Goal: Task Accomplishment & Management: Complete application form

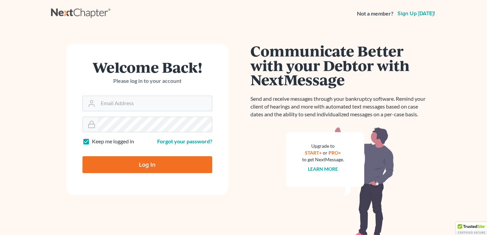
type input "[EMAIL_ADDRESS][DOMAIN_NAME]"
click at [158, 166] on input "Log In" at bounding box center [147, 164] width 130 height 17
type input "Thinking..."
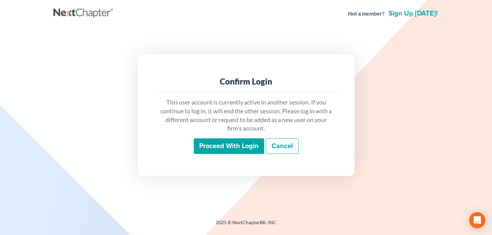
click at [209, 150] on input "Proceed with login" at bounding box center [229, 146] width 70 height 16
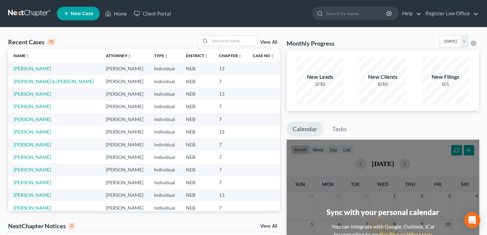
click at [54, 40] on div "15" at bounding box center [51, 42] width 8 height 6
click at [41, 80] on link "Livingston, Jennifer & William" at bounding box center [54, 81] width 80 height 6
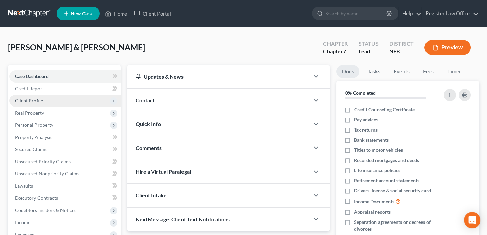
click at [40, 100] on span "Client Profile" at bounding box center [29, 101] width 28 height 6
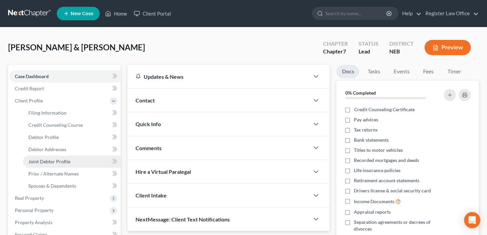
drag, startPoint x: 61, startPoint y: 161, endPoint x: 66, endPoint y: 158, distance: 4.7
click at [62, 161] on span "Joint Debtor Profile" at bounding box center [49, 161] width 42 height 6
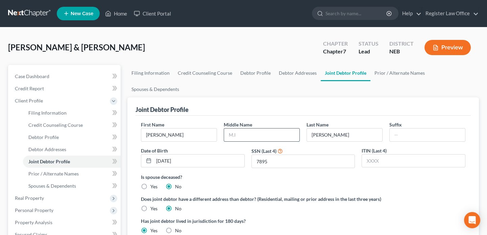
click at [247, 136] on input "text" at bounding box center [261, 134] width 75 height 13
type input "Dean"
click at [250, 183] on div "Is spouse deceased? Yes No" at bounding box center [303, 181] width 324 height 17
click at [45, 171] on span "Prior / Alternate Names" at bounding box center [53, 174] width 50 height 6
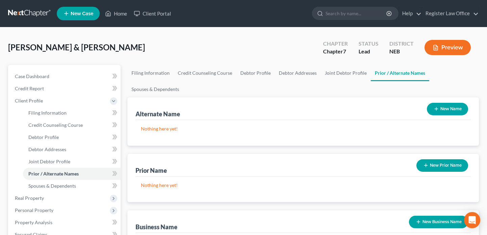
click at [444, 46] on button "Preview" at bounding box center [447, 47] width 46 height 15
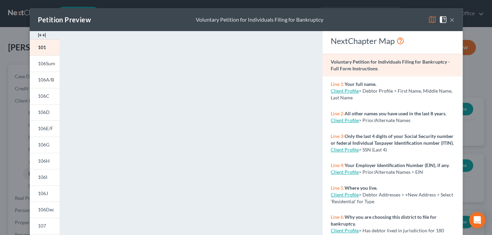
click at [449, 19] on button "×" at bounding box center [451, 20] width 5 height 8
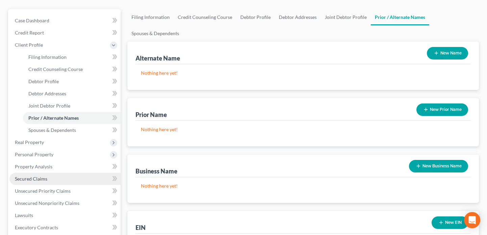
scroll to position [61, 0]
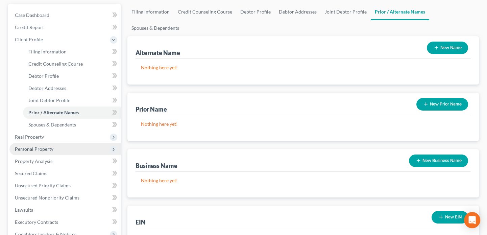
click at [32, 146] on span "Personal Property" at bounding box center [34, 149] width 39 height 6
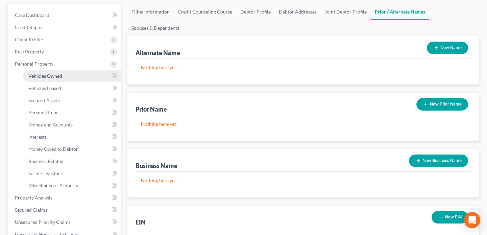
click at [47, 76] on span "Vehicles Owned" at bounding box center [45, 76] width 34 height 6
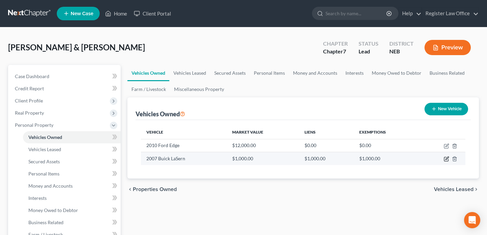
click at [447, 157] on icon "button" at bounding box center [446, 158] width 5 height 5
select select "0"
select select "19"
select select "3"
select select "2"
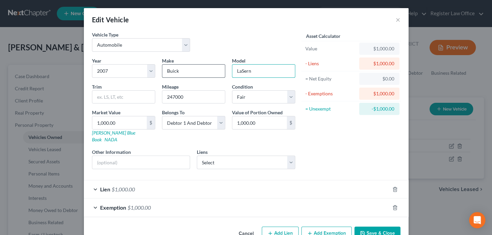
drag, startPoint x: 261, startPoint y: 68, endPoint x: 196, endPoint y: 70, distance: 65.2
click at [203, 70] on div "Year Select 2026 2025 2024 2023 2022 2021 2020 2019 2018 2017 2016 2015 2014 20…" at bounding box center [194, 115] width 210 height 117
type input "Lucerne"
click at [333, 145] on div "Asset Calculator Value $1,000.00 - Liens $1,000.00 = Net Equity $0.00 - Exempti…" at bounding box center [350, 102] width 105 height 143
click at [366, 226] on button "Save & Close" at bounding box center [377, 233] width 46 height 14
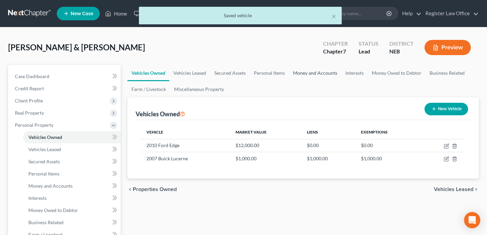
click at [302, 73] on link "Money and Accounts" at bounding box center [315, 73] width 52 height 16
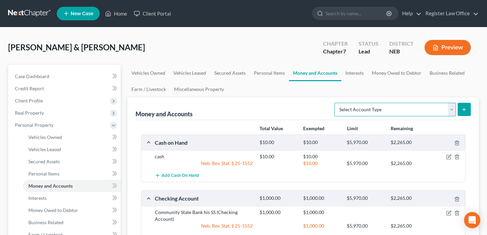
click at [414, 108] on select "Select Account Type Brokerage Cash on Hand Certificates of Deposit Checking Acc…" at bounding box center [395, 110] width 122 height 14
select select "other"
click at [336, 103] on select "Select Account Type Brokerage Cash on Hand Certificates of Deposit Checking Acc…" at bounding box center [395, 110] width 122 height 14
click at [465, 109] on line "submit" at bounding box center [464, 109] width 3 height 0
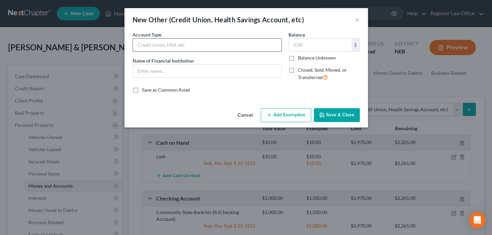
click at [153, 46] on input "text" at bounding box center [207, 45] width 148 height 13
type input "c"
type input "account"
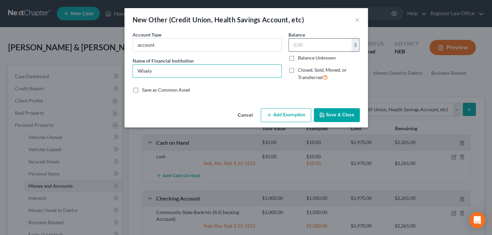
type input "Wisely"
click at [328, 45] on input "text" at bounding box center [320, 45] width 63 height 13
type input "100.00"
click at [292, 115] on button "Add Exemption" at bounding box center [285, 115] width 50 height 14
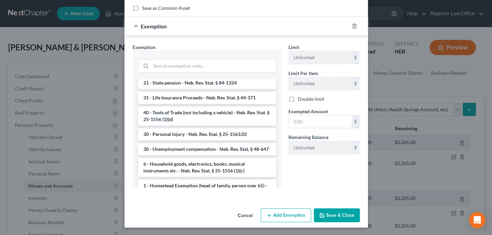
scroll to position [399, 0]
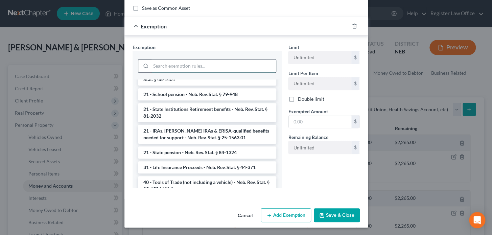
click at [205, 64] on input "search" at bounding box center [213, 65] width 125 height 13
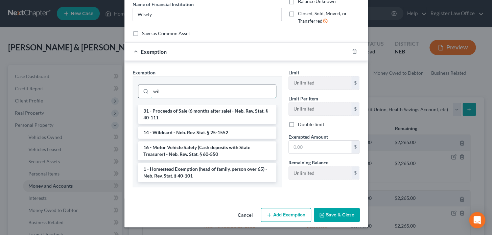
scroll to position [48, 0]
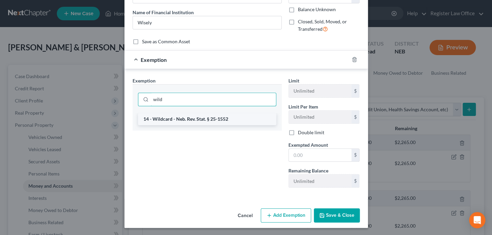
type input "wild"
click at [226, 115] on li "14 - Wildcard - Neb. Rev. Stat. § 25-1552" at bounding box center [207, 119] width 138 height 12
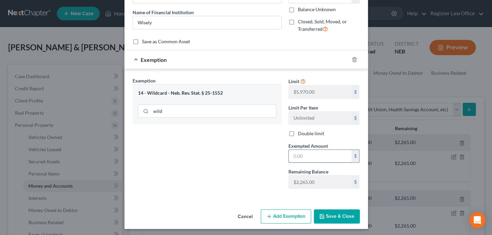
click at [309, 155] on input "text" at bounding box center [320, 156] width 63 height 13
type input "100.00"
click at [240, 145] on div "Exemption Set must be selected for CA. Exemption * 14 - Wildcard - Neb. Rev. St…" at bounding box center [207, 135] width 156 height 117
click at [335, 213] on button "Save & Close" at bounding box center [337, 216] width 46 height 14
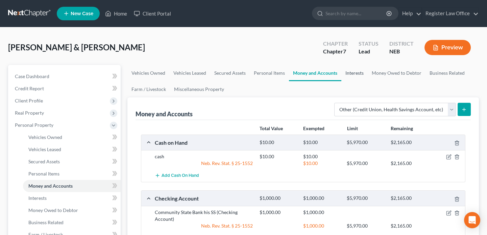
click at [355, 70] on link "Interests" at bounding box center [354, 73] width 26 height 16
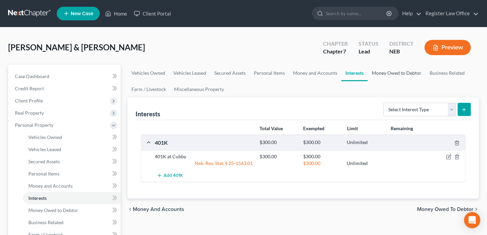
click at [375, 73] on link "Money Owed to Debtor" at bounding box center [397, 73] width 58 height 16
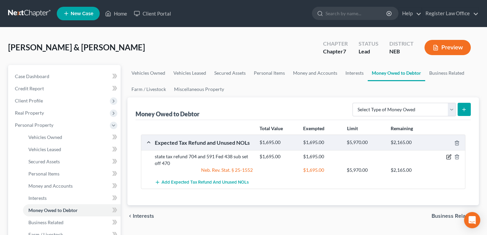
click at [449, 155] on icon "button" at bounding box center [449, 156] width 3 height 3
select select "1"
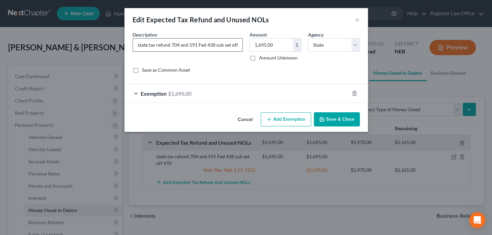
click at [236, 45] on input "state tax refund 704 and 591 Fed 438 sub set off 470" at bounding box center [187, 45] width 109 height 13
type input "state tax refund 704 and 591 Fed 438 sub set off 470 and $147.00"
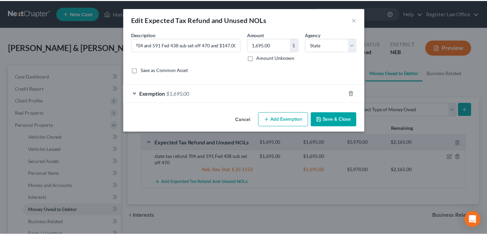
scroll to position [0, 0]
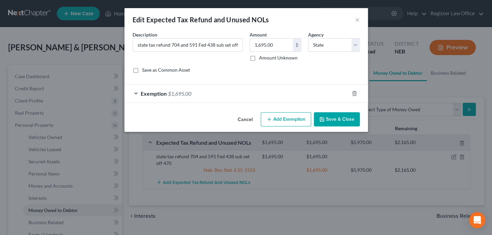
click at [323, 118] on icon "button" at bounding box center [321, 119] width 5 height 5
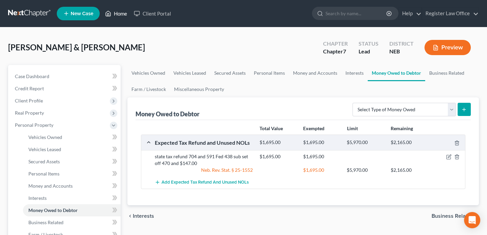
click at [114, 13] on link "Home" at bounding box center [116, 13] width 29 height 12
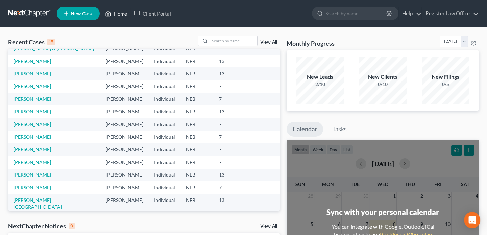
scroll to position [46, 0]
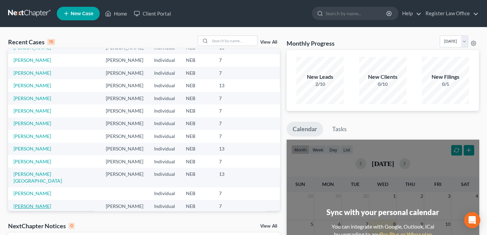
click at [36, 203] on link "Hall, Jeffrey" at bounding box center [33, 206] width 38 height 6
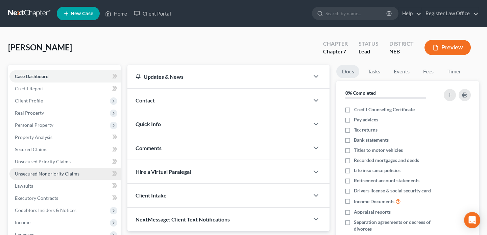
click at [51, 172] on span "Unsecured Nonpriority Claims" at bounding box center [47, 174] width 65 height 6
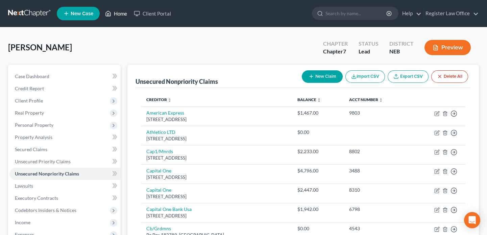
click at [113, 14] on link "Home" at bounding box center [116, 13] width 29 height 12
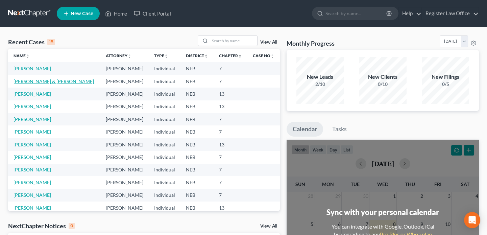
click at [39, 80] on link "Livingston, Jennifer & William" at bounding box center [54, 81] width 80 height 6
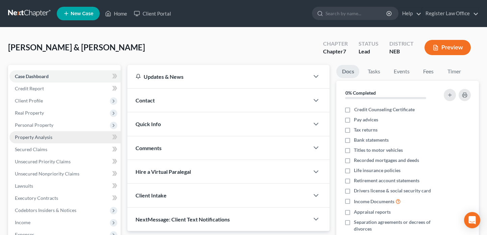
drag, startPoint x: 42, startPoint y: 123, endPoint x: 41, endPoint y: 137, distance: 14.3
click at [42, 123] on span "Personal Property" at bounding box center [34, 125] width 39 height 6
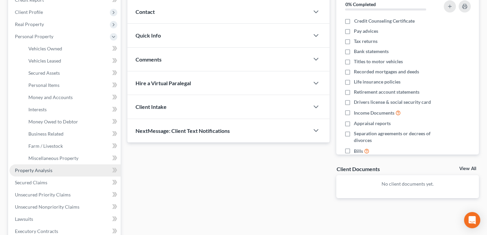
scroll to position [92, 0]
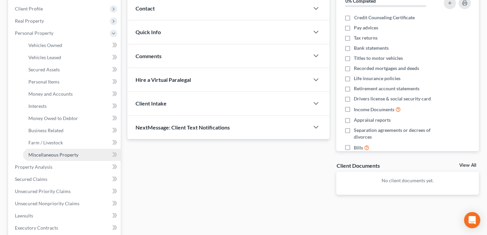
click at [68, 155] on span "Miscellaneous Property" at bounding box center [53, 155] width 50 height 6
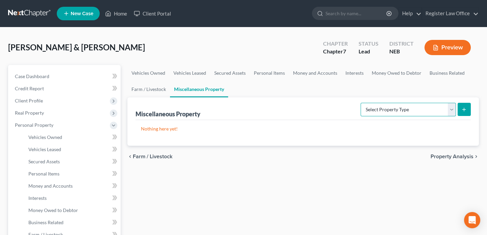
click at [432, 110] on select "Select Property Type Assigned for Creditor Benefit Within 1 Year Holding for An…" at bounding box center [407, 110] width 95 height 14
select select "not_yet_listed"
click at [360, 103] on select "Select Property Type Assigned for Creditor Benefit Within 1 Year Holding for An…" at bounding box center [407, 110] width 95 height 14
click at [465, 107] on icon "submit" at bounding box center [463, 109] width 5 height 5
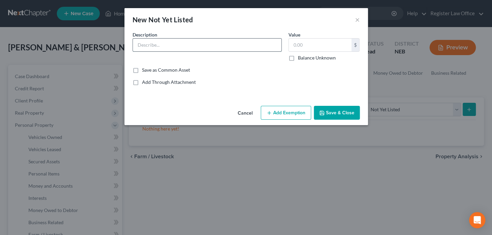
click at [145, 46] on input "text" at bounding box center [207, 45] width 148 height 13
type input "Garnishments within 90 days"
click at [314, 43] on input "text" at bounding box center [320, 45] width 63 height 13
type input "900.00"
click at [283, 112] on button "Add Exemption" at bounding box center [285, 113] width 50 height 14
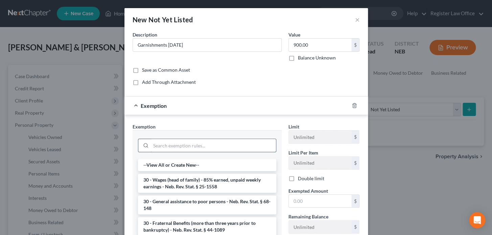
click at [179, 142] on input "search" at bounding box center [213, 145] width 125 height 13
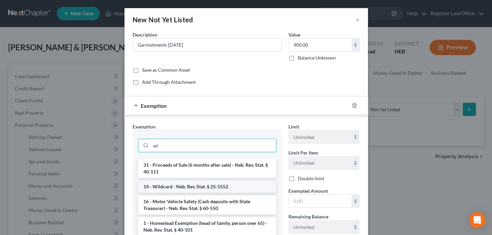
type input "wi"
drag, startPoint x: 179, startPoint y: 186, endPoint x: 219, endPoint y: 184, distance: 40.2
click at [180, 186] on li "14 - Wildcard - Neb. Rev. Stat. § 25-1552" at bounding box center [207, 186] width 138 height 12
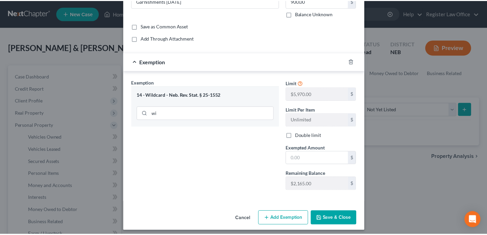
scroll to position [47, 0]
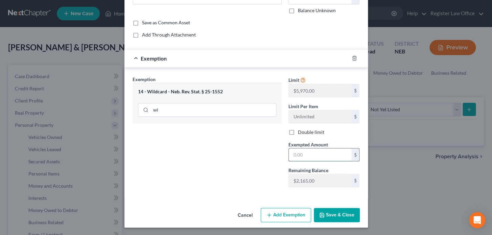
click at [302, 153] on input "text" at bounding box center [320, 154] width 63 height 13
type input "900.00"
click at [327, 214] on button "Save & Close" at bounding box center [337, 215] width 46 height 14
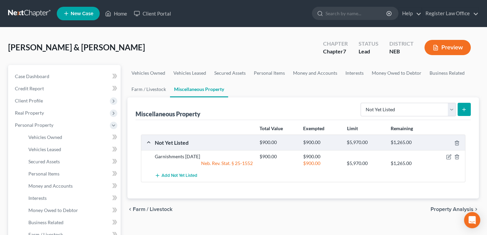
click at [436, 47] on icon "button" at bounding box center [435, 48] width 6 height 6
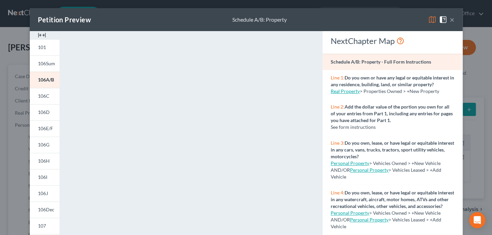
click at [450, 19] on button "×" at bounding box center [451, 20] width 5 height 8
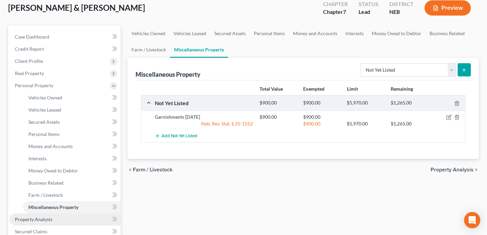
scroll to position [92, 0]
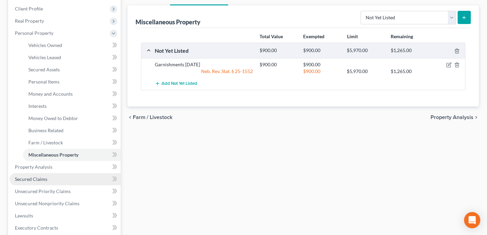
click at [41, 177] on span "Secured Claims" at bounding box center [31, 179] width 32 height 6
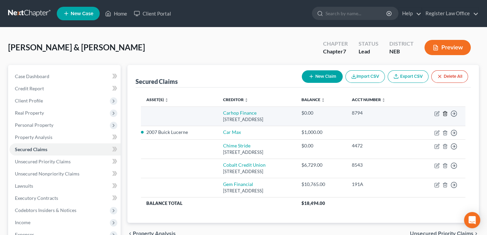
click at [446, 113] on icon "button" at bounding box center [444, 113] width 5 height 5
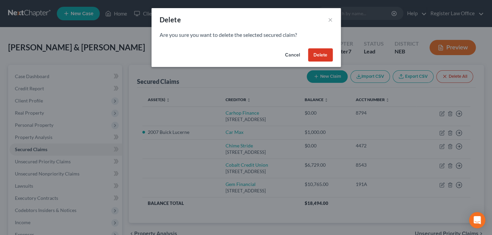
click at [317, 52] on button "Delete" at bounding box center [320, 55] width 25 height 14
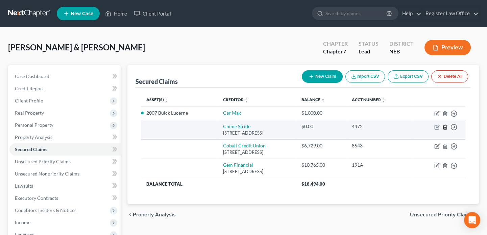
click at [444, 128] on icon "button" at bounding box center [444, 126] width 5 height 5
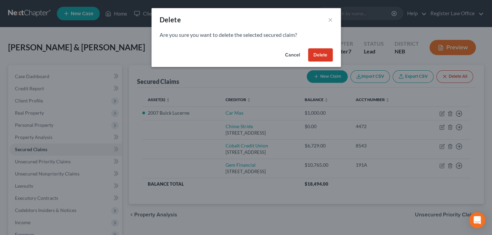
click at [319, 56] on button "Delete" at bounding box center [320, 55] width 25 height 14
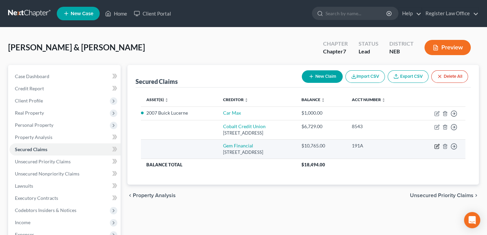
click at [437, 144] on icon "button" at bounding box center [436, 146] width 5 height 5
select select "16"
select select "0"
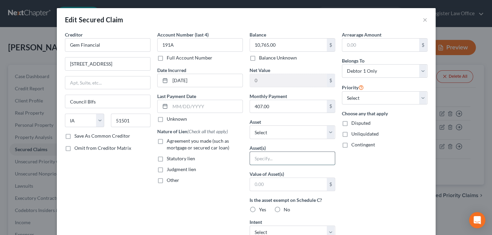
click at [263, 152] on input "text" at bounding box center [292, 158] width 85 height 13
click at [274, 154] on input "text" at bounding box center [292, 158] width 85 height 13
click at [275, 131] on select "Select Other Multiple Assets cash (Cash on Hand) - $10.0 Clothing - Clothing - …" at bounding box center [291, 132] width 85 height 14
select select "6"
click at [249, 125] on select "Select Other Multiple Assets cash (Cash on Hand) - $10.0 Clothing - Clothing - …" at bounding box center [291, 132] width 85 height 14
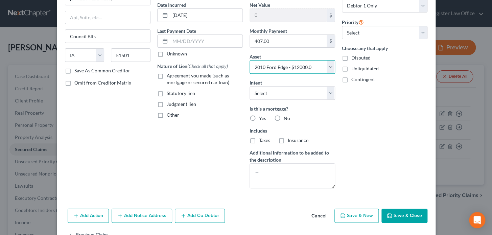
scroll to position [54, 0]
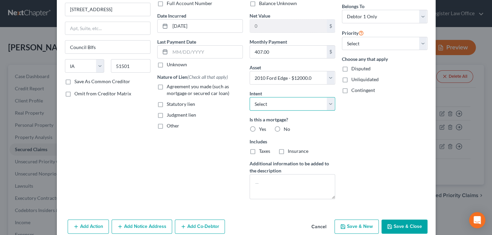
click at [263, 104] on select "Select Surrender Redeem Reaffirm Avoid Other" at bounding box center [291, 104] width 85 height 14
select select "2"
click at [249, 97] on select "Select Surrender Redeem Reaffirm Avoid Other" at bounding box center [291, 104] width 85 height 14
click at [283, 129] on label "No" at bounding box center [286, 129] width 6 height 7
click at [286, 129] on input "No" at bounding box center [288, 128] width 4 height 4
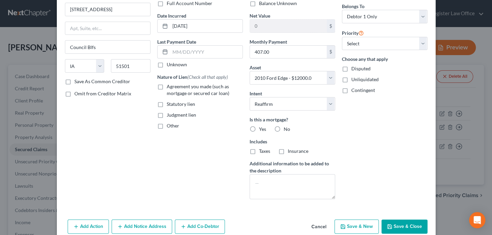
radio input "true"
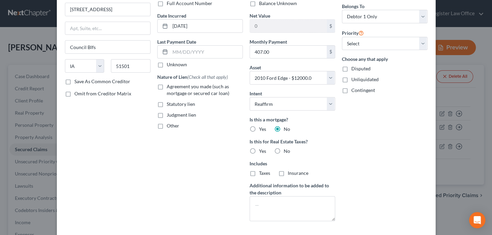
click at [283, 150] on label "No" at bounding box center [286, 151] width 6 height 7
click at [286, 150] on input "No" at bounding box center [288, 150] width 4 height 4
radio input "true"
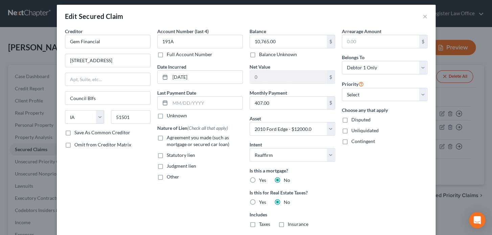
scroll to position [0, 0]
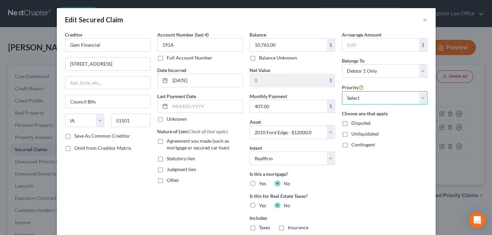
click at [363, 97] on select "Select 1st 2nd 3rd 4th 5th 6th 7th 8th 9th 10th 11th 12th 13th 14th 15th 16th 1…" at bounding box center [384, 98] width 85 height 14
select select "0"
click at [342, 91] on select "Select 1st 2nd 3rd 4th 5th 6th 7th 8th 9th 10th 11th 12th 13th 14th 15th 16th 1…" at bounding box center [384, 98] width 85 height 14
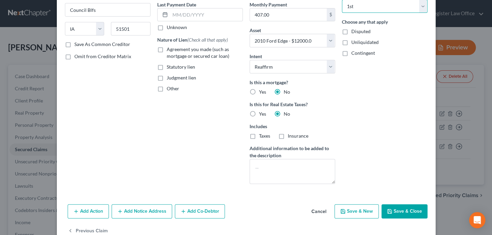
scroll to position [107, 0]
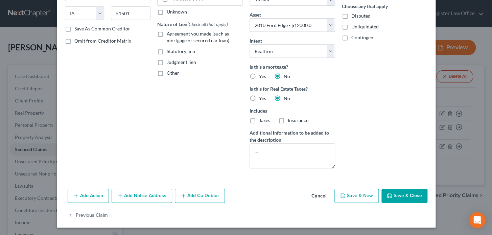
click at [395, 193] on button "Save & Close" at bounding box center [404, 196] width 46 height 14
select select
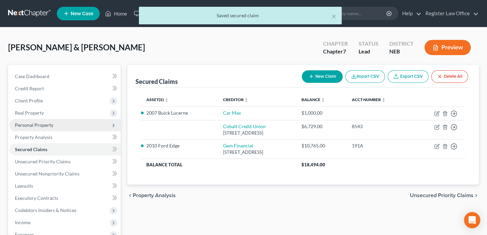
click at [38, 123] on span "Personal Property" at bounding box center [34, 125] width 39 height 6
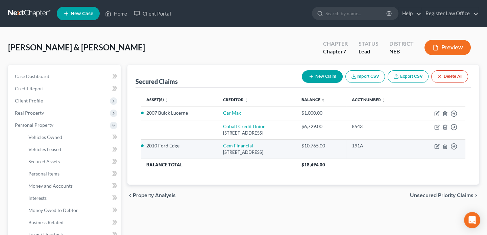
click at [230, 146] on link "Gem Financial" at bounding box center [238, 146] width 30 height 6
select select "16"
select select "6"
select select "2"
select select "0"
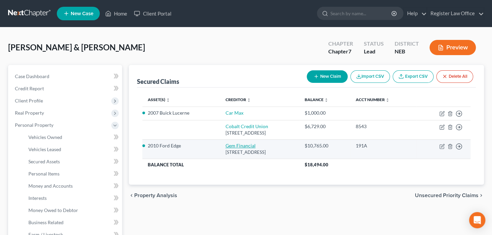
select select "0"
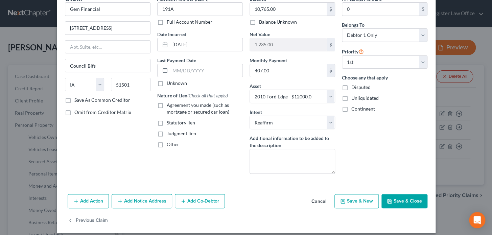
scroll to position [41, 0]
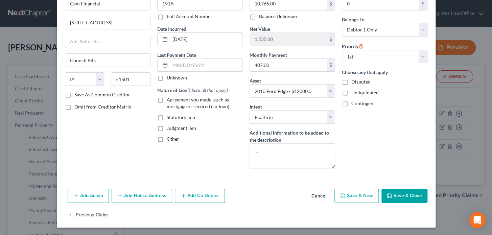
click at [392, 195] on button "Save & Close" at bounding box center [404, 196] width 46 height 14
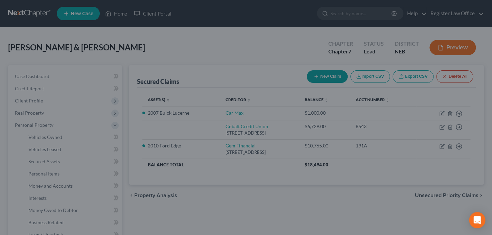
select select "6"
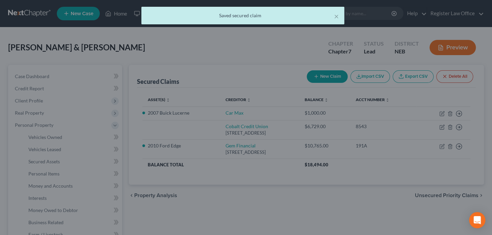
scroll to position [0, 0]
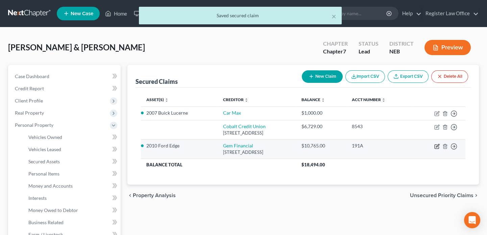
click at [437, 145] on icon "button" at bounding box center [437, 145] width 3 height 3
select select "16"
select select "2"
select select "0"
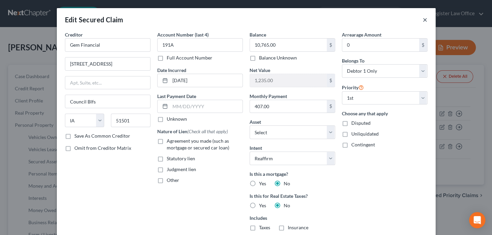
drag, startPoint x: 420, startPoint y: 18, endPoint x: 399, endPoint y: 20, distance: 21.1
click at [422, 17] on button "×" at bounding box center [424, 20] width 5 height 8
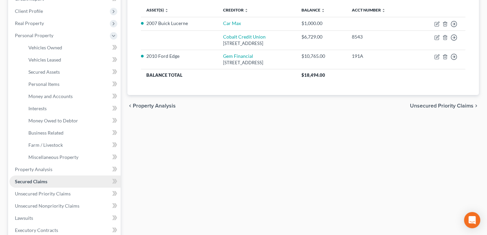
scroll to position [92, 0]
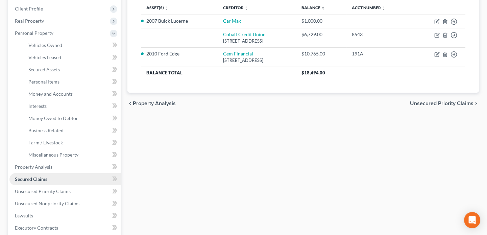
click at [47, 178] on span "Secured Claims" at bounding box center [31, 179] width 32 height 6
click at [33, 178] on span "Secured Claims" at bounding box center [31, 179] width 32 height 6
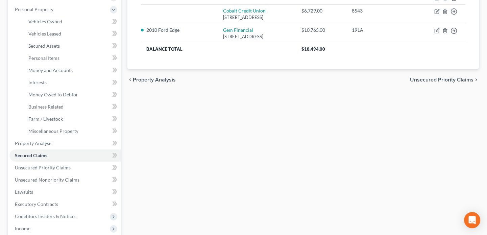
scroll to position [61, 0]
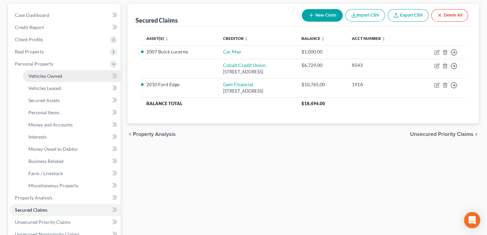
click at [55, 74] on span "Vehicles Owned" at bounding box center [45, 76] width 34 height 6
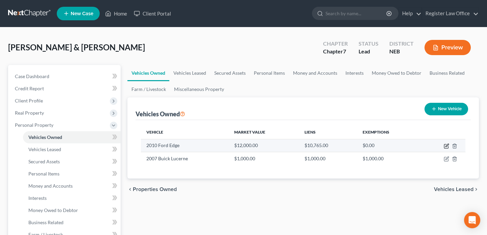
click at [444, 143] on icon "button" at bounding box center [446, 145] width 5 height 5
select select "0"
select select "16"
select select "3"
select select "2"
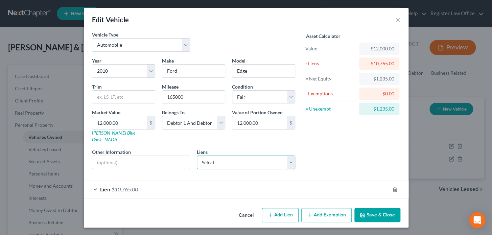
click at [223, 156] on select "Select Cobalt Credit Union - $6,729.00" at bounding box center [246, 162] width 98 height 14
click at [224, 155] on select "Select Cobalt Credit Union - $6,729.00" at bounding box center [246, 162] width 98 height 14
click at [92, 180] on div "Lien $10,765.00" at bounding box center [236, 189] width 305 height 18
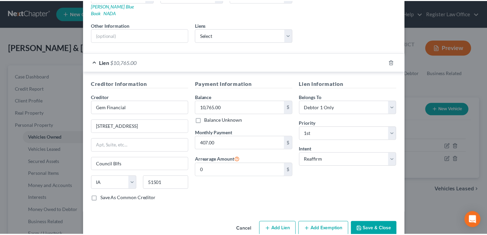
scroll to position [134, 0]
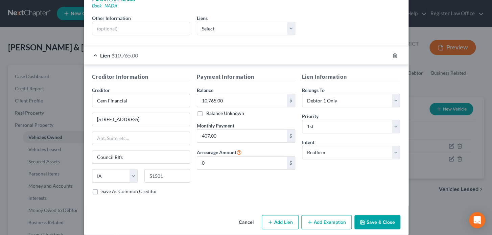
click at [373, 215] on button "Save & Close" at bounding box center [377, 222] width 46 height 14
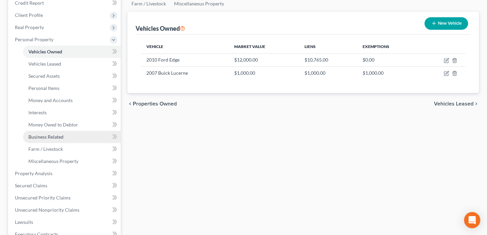
scroll to position [92, 0]
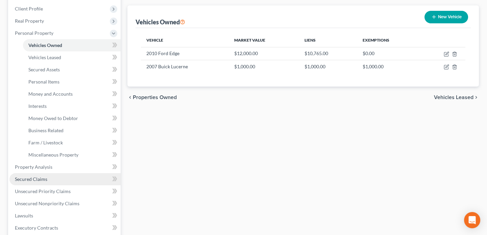
click at [48, 179] on link "Secured Claims" at bounding box center [64, 179] width 111 height 12
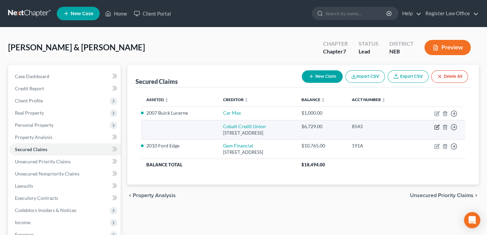
click at [435, 128] on icon "button" at bounding box center [436, 126] width 5 height 5
select select "30"
select select "0"
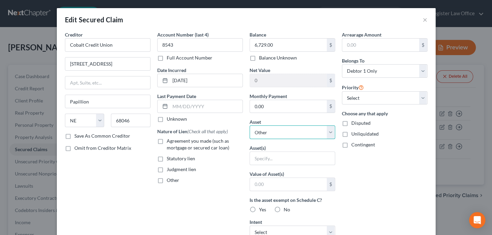
click at [266, 130] on select "Select Other Multiple Assets cash (Cash on Hand) - $10.0 Clothing - Clothing - …" at bounding box center [291, 132] width 85 height 14
click at [268, 161] on input "text" at bounding box center [292, 158] width 85 height 13
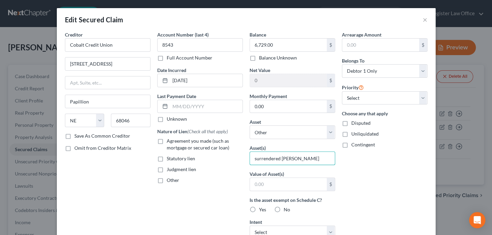
type input "surrendered Kia Sorento"
click at [401, 183] on div "Arrearage Amount $ Belongs To * Select Debtor 1 Only Debtor 2 Only Debtor 1 And…" at bounding box center [384, 181] width 92 height 301
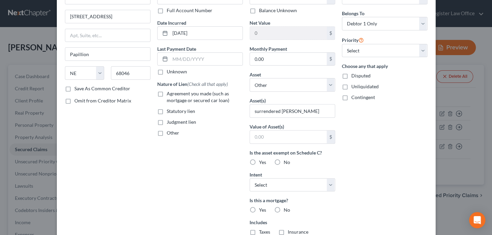
scroll to position [92, 0]
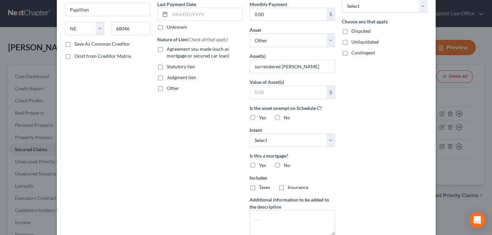
click at [283, 117] on label "No" at bounding box center [286, 117] width 6 height 7
click at [286, 117] on input "No" at bounding box center [288, 116] width 4 height 4
radio input "true"
click at [271, 137] on select "Select Surrender Redeem Reaffirm Avoid Other" at bounding box center [291, 140] width 85 height 14
select select "0"
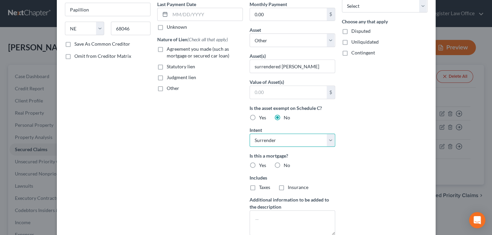
click at [249, 133] on select "Select Surrender Redeem Reaffirm Avoid Other" at bounding box center [291, 140] width 85 height 14
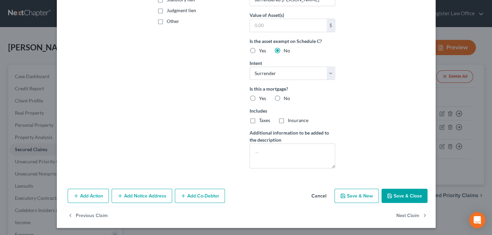
click at [389, 193] on icon "button" at bounding box center [389, 195] width 5 height 5
select select
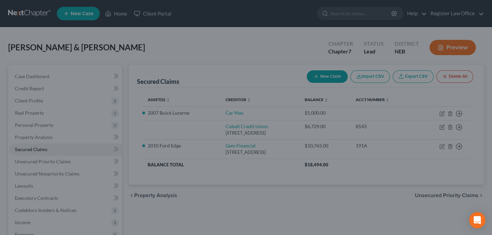
scroll to position [85, 0]
type input "0"
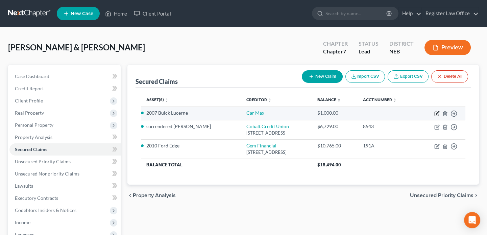
click at [434, 112] on icon "button" at bounding box center [436, 114] width 4 height 4
select select "8"
select select "2"
select select "0"
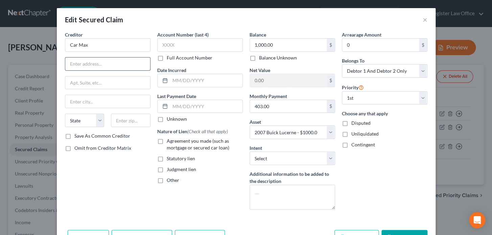
click at [87, 64] on input "text" at bounding box center [107, 63] width 85 height 13
type input "17606 Burt St"
type input "Omaha"
select select "30"
type input "68118"
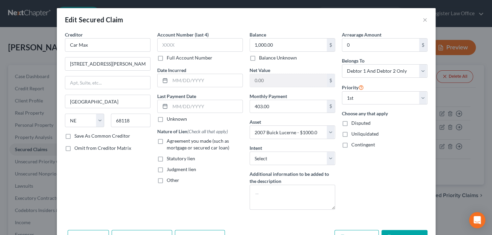
click at [221, 221] on div "Creditor * Car Max 17606 Burt St Omaha State AL AK AR AZ CA CO CT DE DC FL GA G…" at bounding box center [246, 129] width 378 height 196
click at [279, 160] on select "Select Surrender Redeem Reaffirm Avoid Other" at bounding box center [291, 158] width 85 height 14
select select "2"
click at [249, 151] on select "Select Surrender Redeem Reaffirm Avoid Other" at bounding box center [291, 158] width 85 height 14
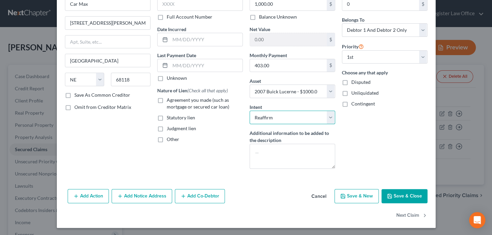
scroll to position [41, 0]
click at [397, 195] on button "Save & Close" at bounding box center [404, 196] width 46 height 14
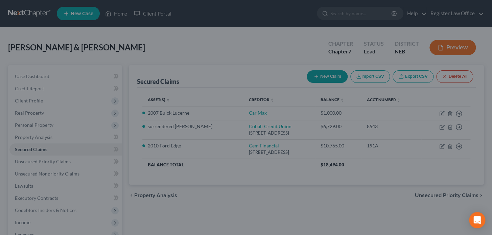
select select "8"
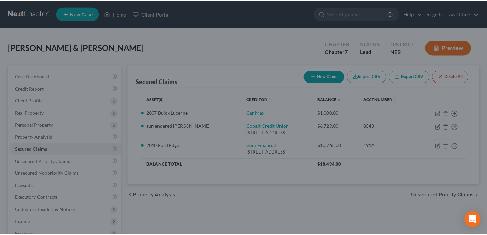
scroll to position [0, 0]
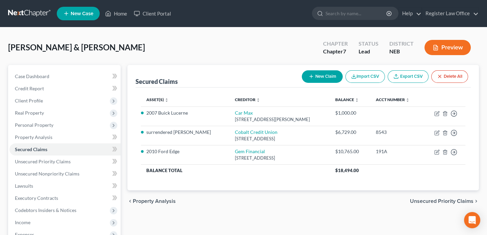
click at [453, 46] on button "Preview" at bounding box center [447, 47] width 46 height 15
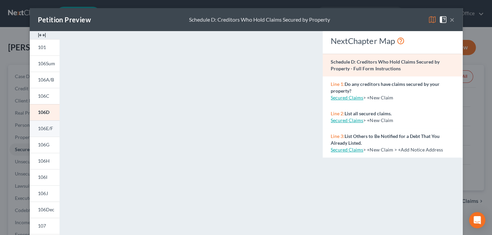
click at [38, 127] on span "106E/F" at bounding box center [45, 128] width 15 height 6
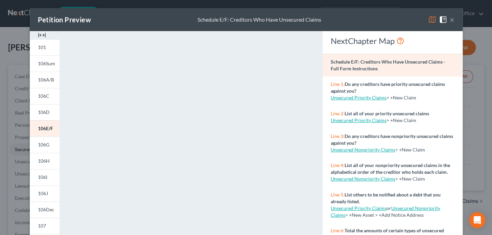
drag, startPoint x: 450, startPoint y: 19, endPoint x: 429, endPoint y: 31, distance: 24.8
click at [449, 19] on button "×" at bounding box center [451, 20] width 5 height 8
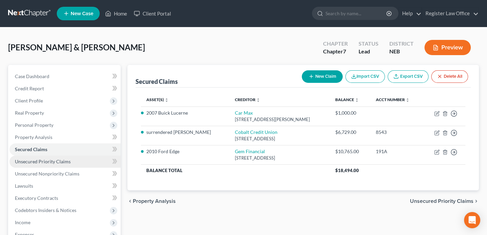
click at [63, 164] on link "Unsecured Priority Claims" at bounding box center [64, 161] width 111 height 12
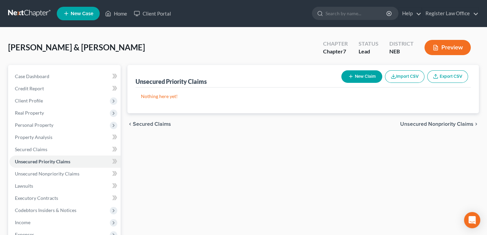
click at [358, 78] on button "New Claim" at bounding box center [361, 76] width 41 height 13
select select "2"
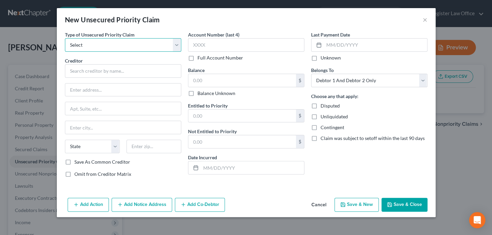
click at [108, 42] on select "Select Taxes & Other Government Units Domestic Support Obligations Extensions o…" at bounding box center [123, 45] width 116 height 14
select select "1"
click at [65, 38] on select "Select Taxes & Other Government Units Domestic Support Obligations Extensions o…" at bounding box center [123, 45] width 116 height 14
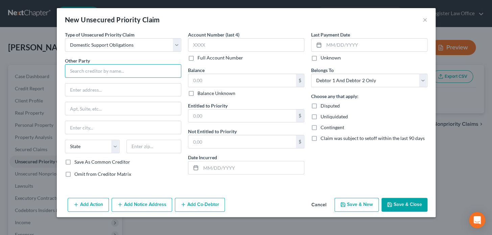
click at [96, 74] on input "text" at bounding box center [123, 71] width 116 height 14
click at [120, 67] on input "text" at bounding box center [123, 71] width 116 height 14
click at [122, 71] on input "text" at bounding box center [123, 71] width 116 height 14
type input "c"
drag, startPoint x: 113, startPoint y: 69, endPoint x: 116, endPoint y: 64, distance: 5.7
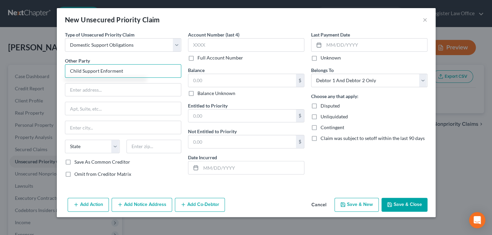
click at [116, 64] on input "Child Support Enforment" at bounding box center [123, 71] width 116 height 14
click at [111, 70] on input "Child Support Enforment" at bounding box center [123, 71] width 116 height 14
click at [133, 83] on div at bounding box center [123, 90] width 116 height 14
type input "Child Support Enforcement"
click at [222, 79] on input "text" at bounding box center [241, 80] width 107 height 13
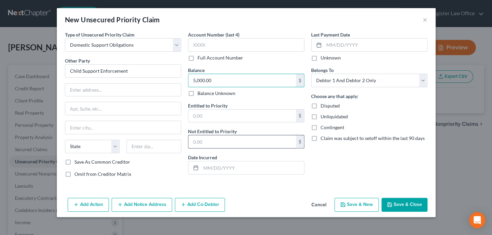
type input "5,000.00"
click at [215, 144] on input "text" at bounding box center [241, 141] width 107 height 13
type input "5,000.00"
click at [320, 106] on label "Disputed" at bounding box center [329, 105] width 19 height 7
click at [323, 106] on input "Disputed" at bounding box center [325, 104] width 4 height 4
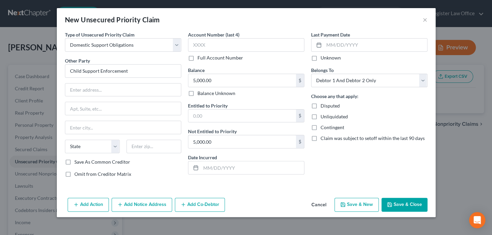
checkbox input "true"
click at [74, 174] on label "Omit from Creditor Matrix" at bounding box center [102, 174] width 57 height 7
click at [77, 174] on input "Omit from Creditor Matrix" at bounding box center [79, 173] width 4 height 4
checkbox input "true"
click at [398, 207] on button "Save & Close" at bounding box center [404, 205] width 46 height 14
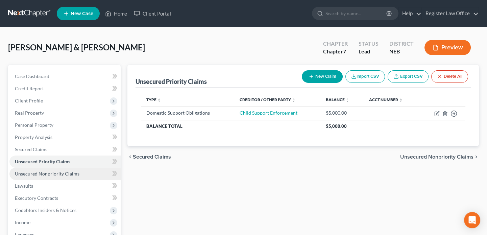
click at [65, 175] on span "Unsecured Nonpriority Claims" at bounding box center [47, 174] width 65 height 6
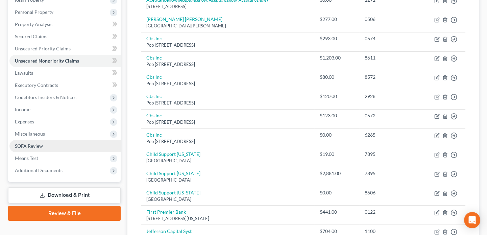
scroll to position [114, 0]
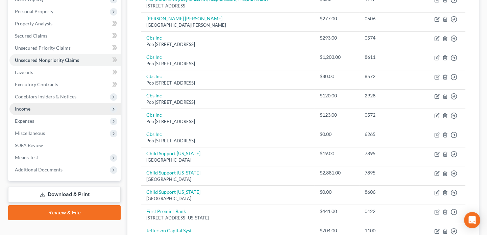
click at [40, 107] on span "Income" at bounding box center [64, 109] width 111 height 12
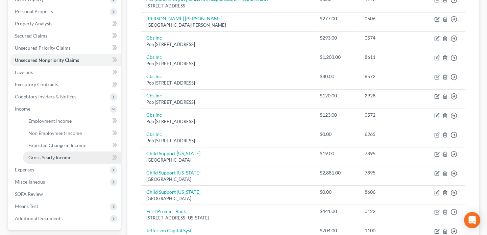
click at [64, 155] on span "Gross Yearly Income" at bounding box center [49, 157] width 43 height 6
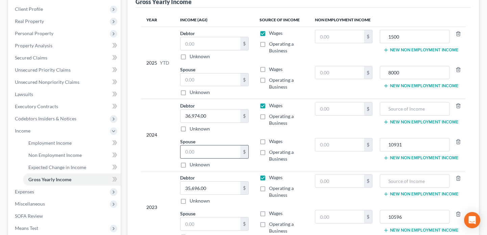
scroll to position [92, 0]
click at [190, 150] on input "text" at bounding box center [209, 151] width 59 height 13
type input "3"
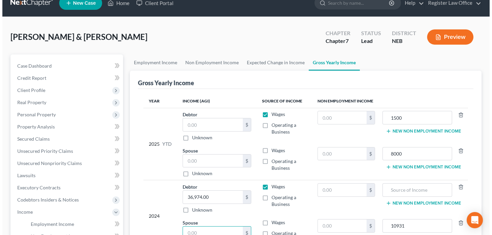
scroll to position [0, 0]
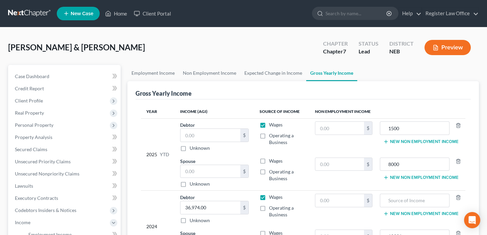
click at [440, 48] on button "Preview" at bounding box center [447, 47] width 46 height 15
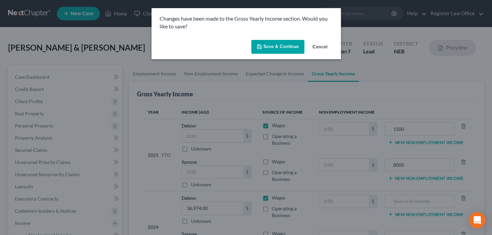
click at [269, 45] on button "Save & Continue" at bounding box center [277, 47] width 53 height 14
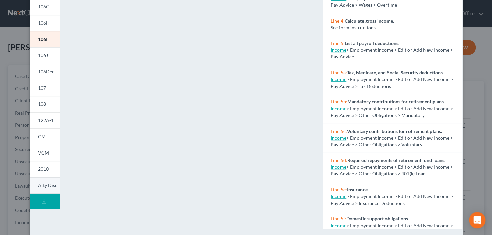
scroll to position [140, 0]
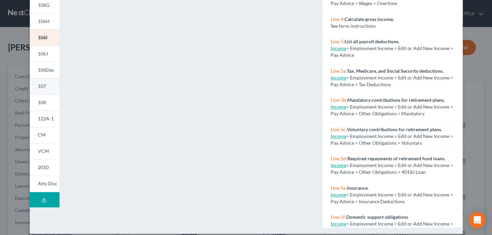
click at [42, 86] on span "107" at bounding box center [42, 86] width 8 height 6
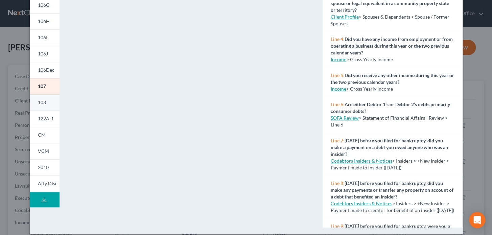
click at [45, 105] on link "108" at bounding box center [45, 102] width 30 height 16
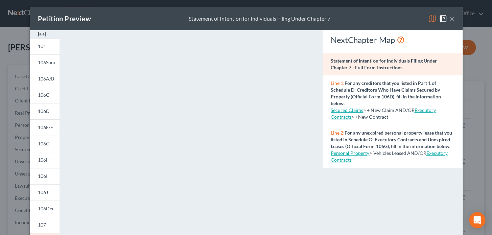
scroll to position [0, 0]
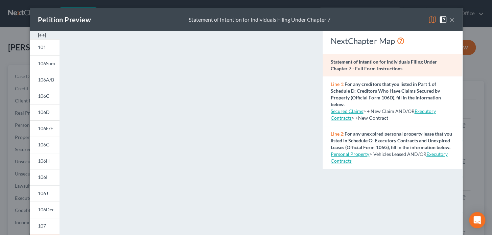
drag, startPoint x: 450, startPoint y: 20, endPoint x: 446, endPoint y: 22, distance: 4.7
click at [450, 20] on button "×" at bounding box center [451, 20] width 5 height 8
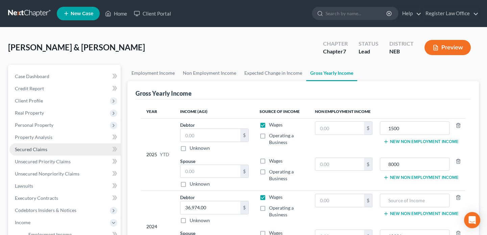
click at [32, 149] on span "Secured Claims" at bounding box center [31, 149] width 32 height 6
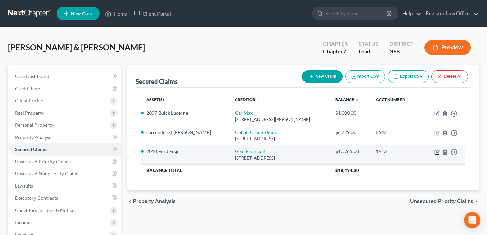
click at [435, 150] on icon "button" at bounding box center [436, 152] width 4 height 4
select select "16"
select select "6"
select select "2"
select select "0"
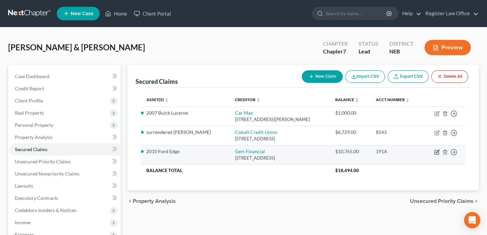
select select "0"
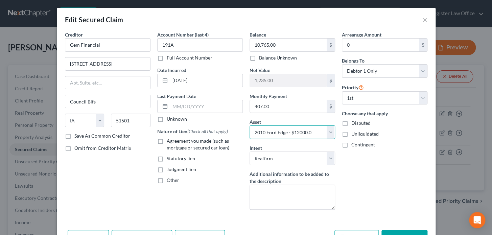
click at [265, 131] on select "Select Other Multiple Assets cash (Cash on Hand) - $10.0 Clothing - Clothing - …" at bounding box center [291, 132] width 85 height 14
click at [199, 171] on div "Judgment lien" at bounding box center [199, 169] width 85 height 7
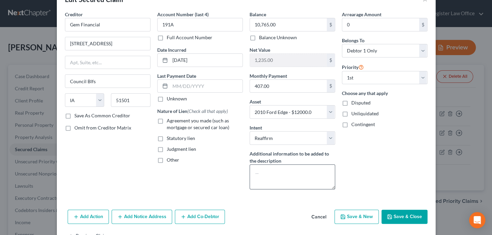
scroll to position [41, 0]
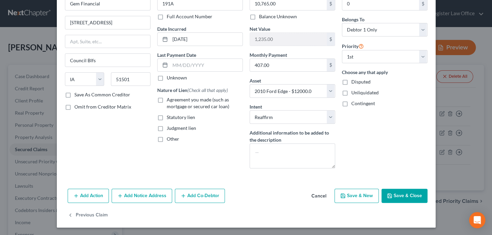
click at [398, 195] on button "Save & Close" at bounding box center [404, 196] width 46 height 14
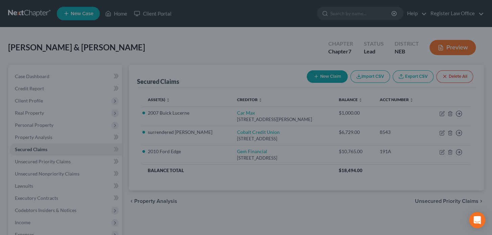
select select "6"
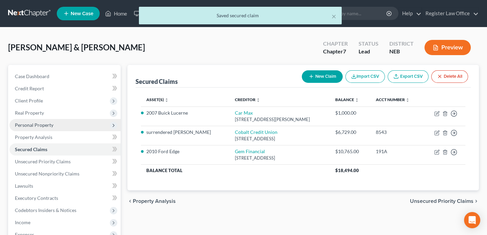
click at [34, 124] on span "Personal Property" at bounding box center [34, 125] width 39 height 6
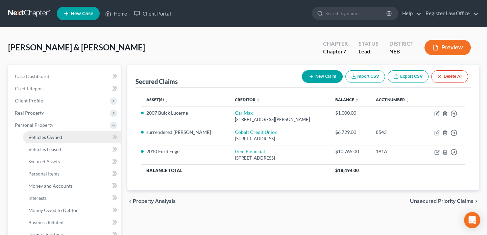
click at [47, 136] on span "Vehicles Owned" at bounding box center [45, 137] width 34 height 6
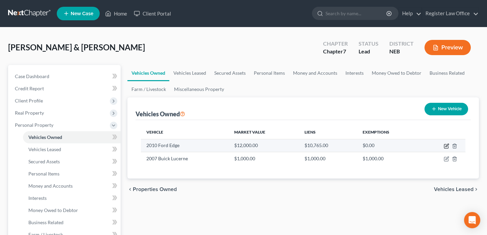
click at [445, 147] on icon "button" at bounding box center [446, 145] width 5 height 5
select select "0"
select select "16"
select select "3"
select select "2"
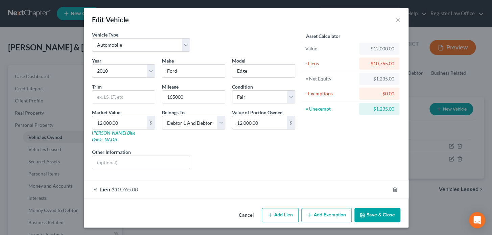
click at [324, 208] on button "Add Exemption" at bounding box center [326, 215] width 50 height 14
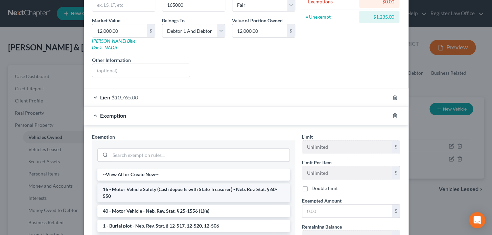
scroll to position [30, 0]
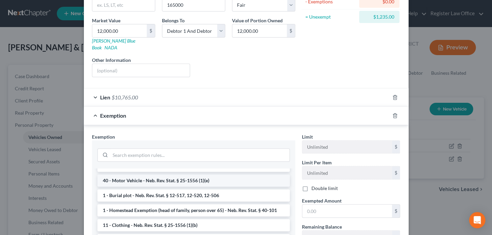
click at [152, 174] on li "40 - Motor Vehicle - Neb. Rev. Stat. § 25-1556 (1)(e)" at bounding box center [193, 180] width 192 height 12
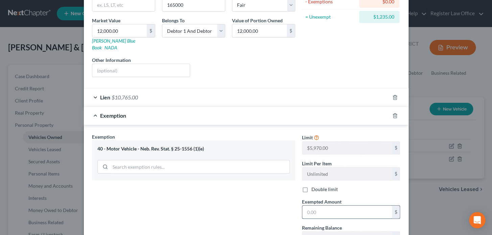
click at [324, 205] on input "text" at bounding box center [347, 211] width 90 height 13
type input "1,235"
click at [247, 186] on div "Exemption Set must be selected for CA. Exemption * 40 - Motor Vehicle - Neb. Re…" at bounding box center [194, 191] width 210 height 117
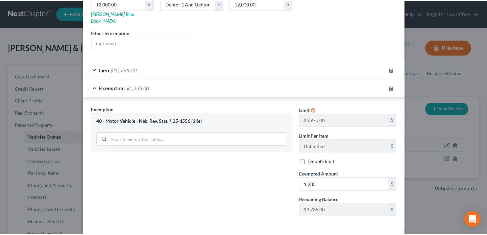
scroll to position [142, 0]
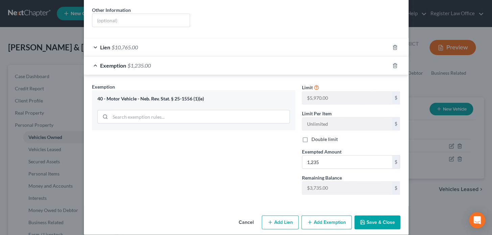
click at [369, 215] on button "Save & Close" at bounding box center [377, 222] width 46 height 14
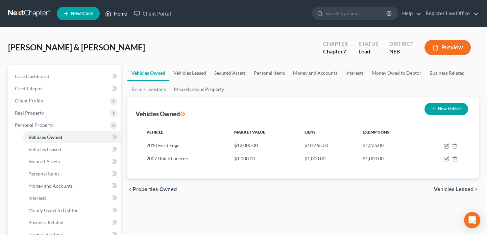
click at [115, 15] on link "Home" at bounding box center [116, 13] width 29 height 12
